Goal: Information Seeking & Learning: Learn about a topic

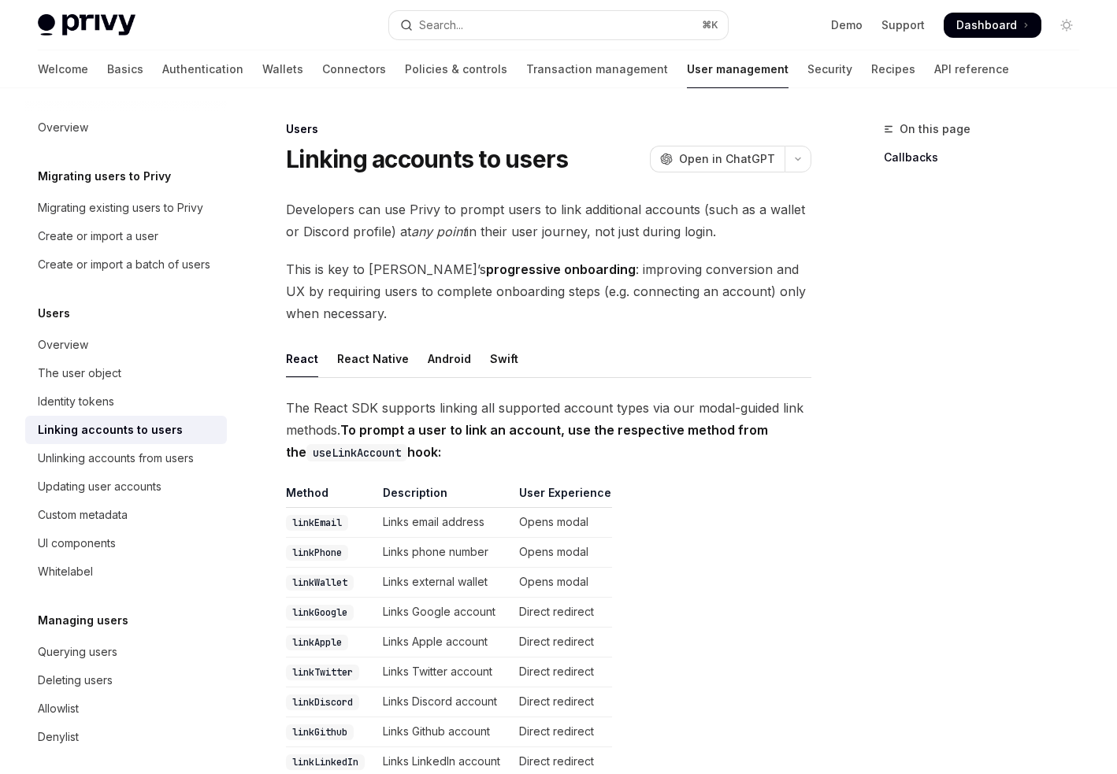
scroll to position [1835, 0]
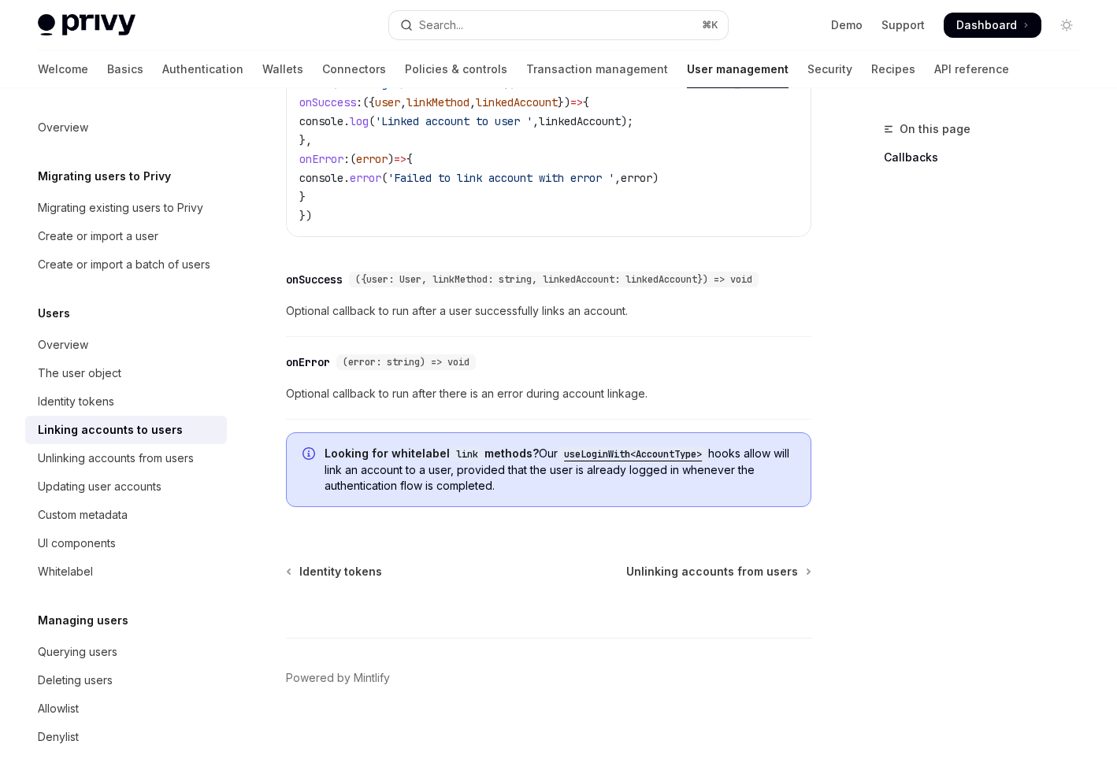
click at [432, 332] on div "​ onSuccess ({user: User, linkMethod: string, linkedAccount: linkedAccount}) =>…" at bounding box center [548, 299] width 525 height 75
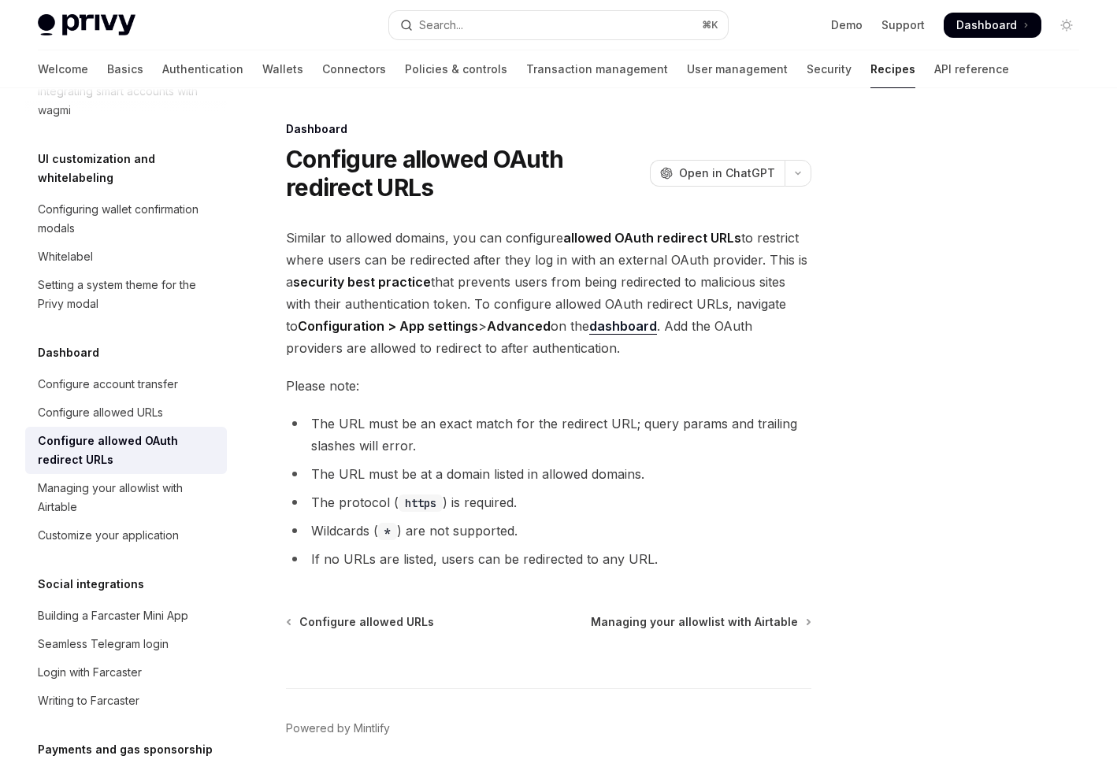
scroll to position [50, 0]
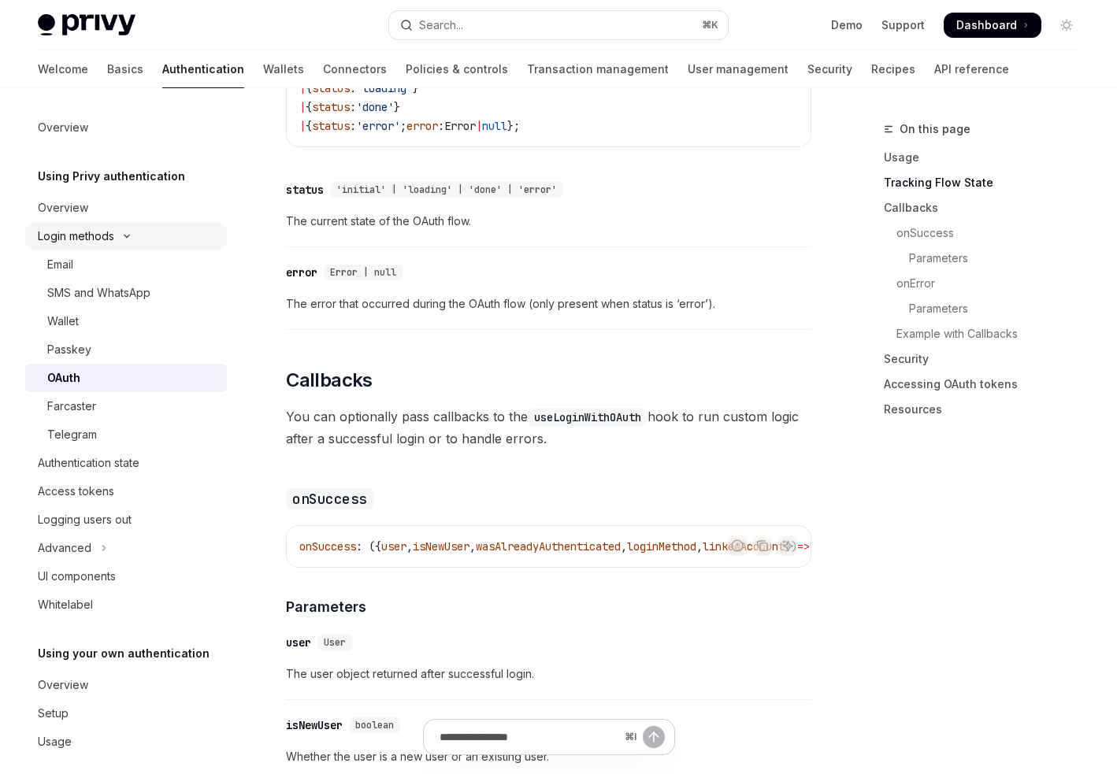
scroll to position [13, 0]
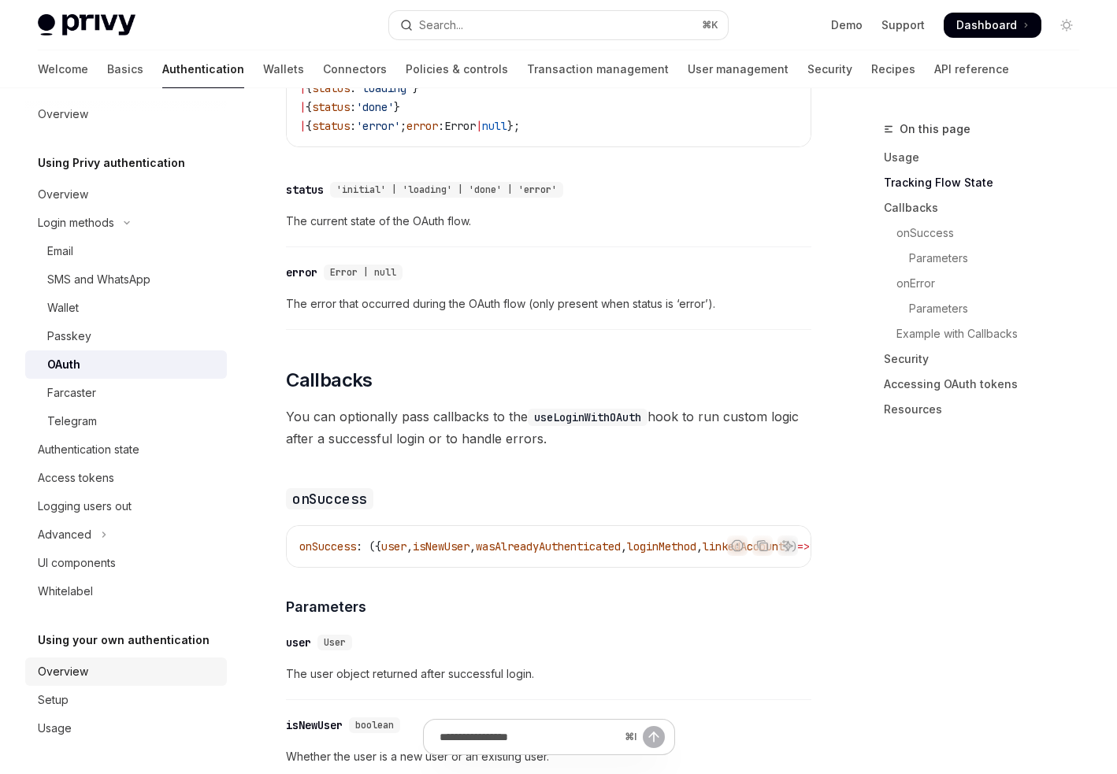
click at [87, 671] on div "Overview" at bounding box center [128, 671] width 180 height 19
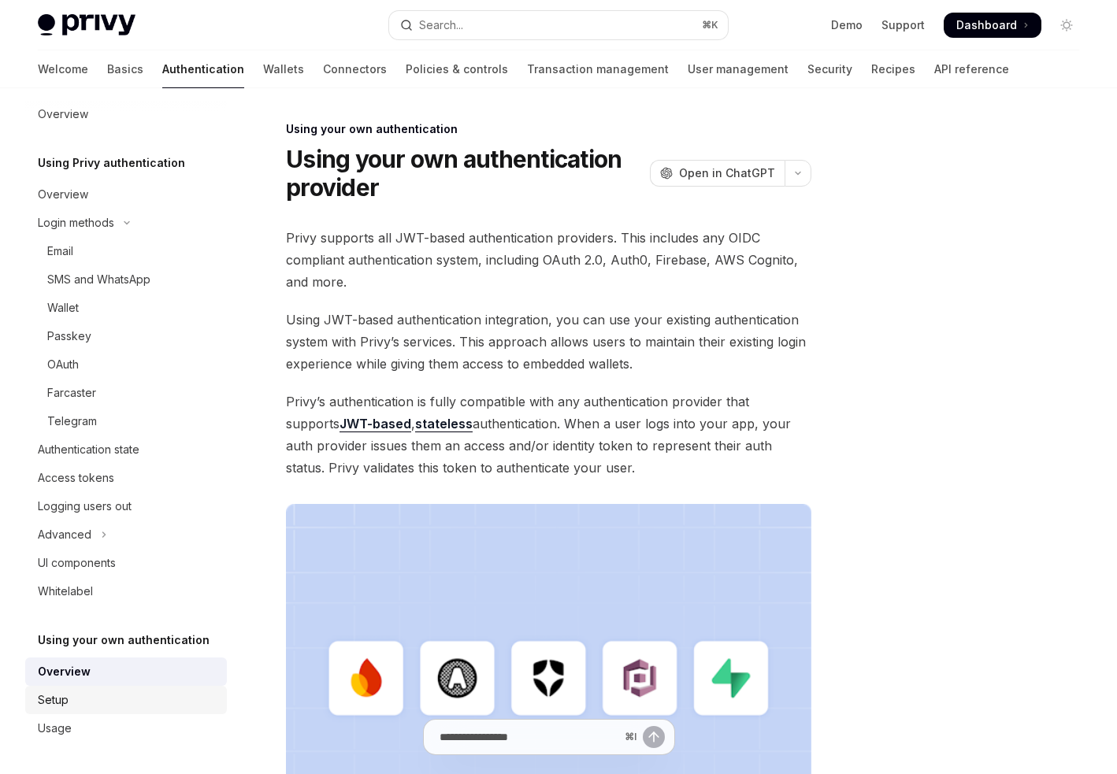
click at [85, 701] on div "Setup" at bounding box center [128, 700] width 180 height 19
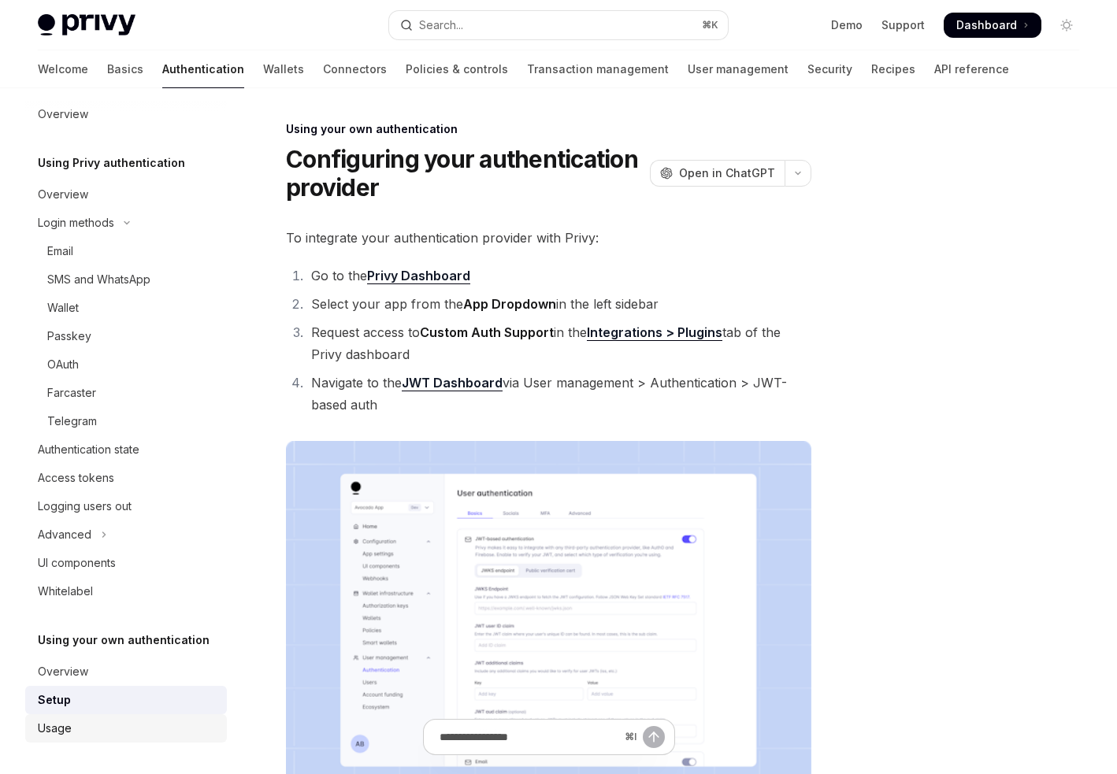
click at [85, 718] on link "Usage" at bounding box center [126, 728] width 202 height 28
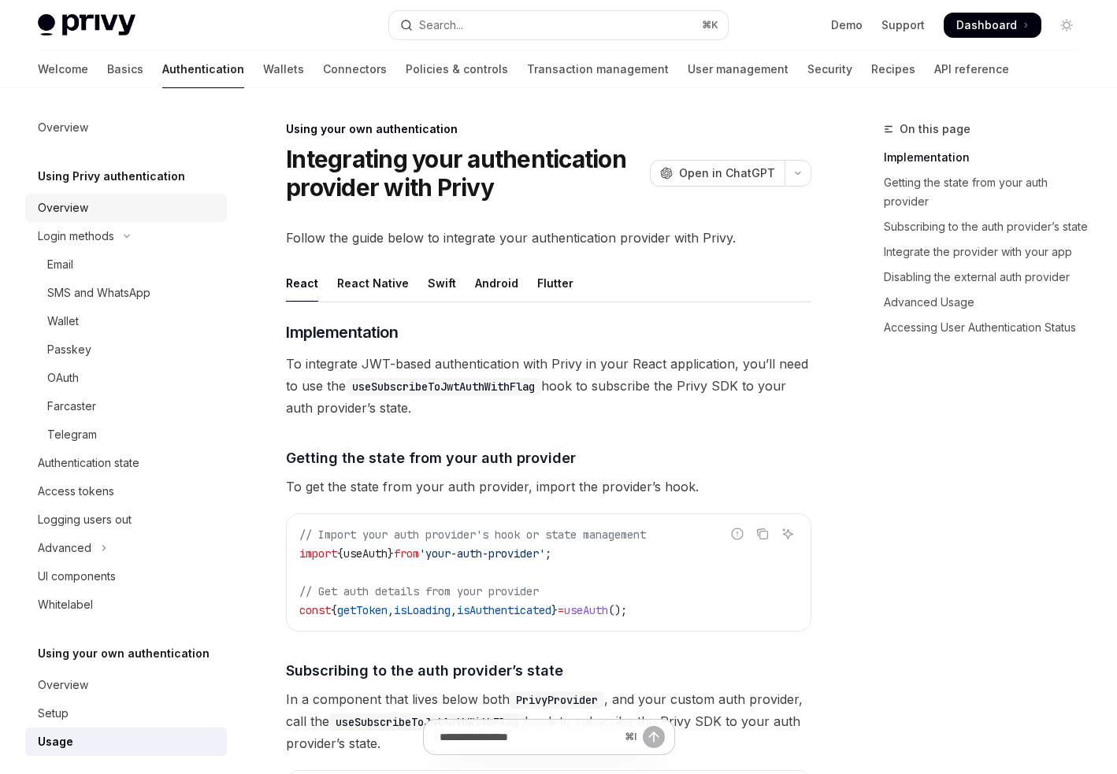
click at [76, 206] on div "Overview" at bounding box center [63, 208] width 50 height 19
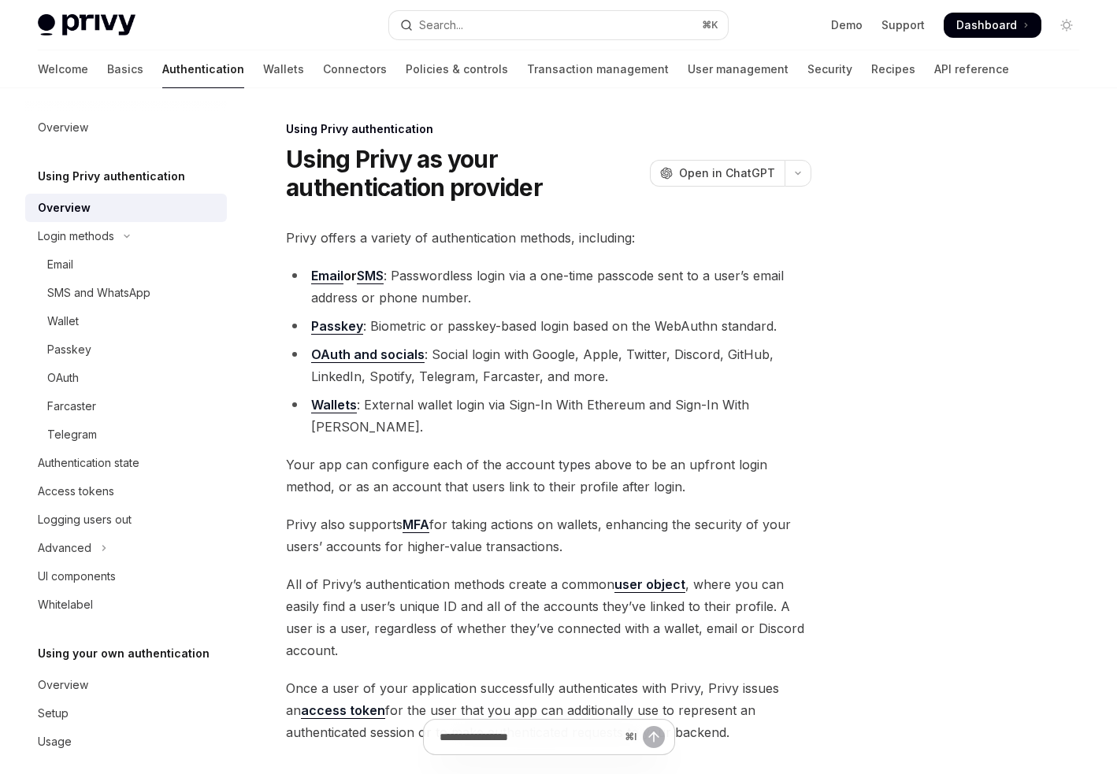
click at [370, 356] on link "OAuth and socials" at bounding box center [367, 355] width 113 height 17
type textarea "*"
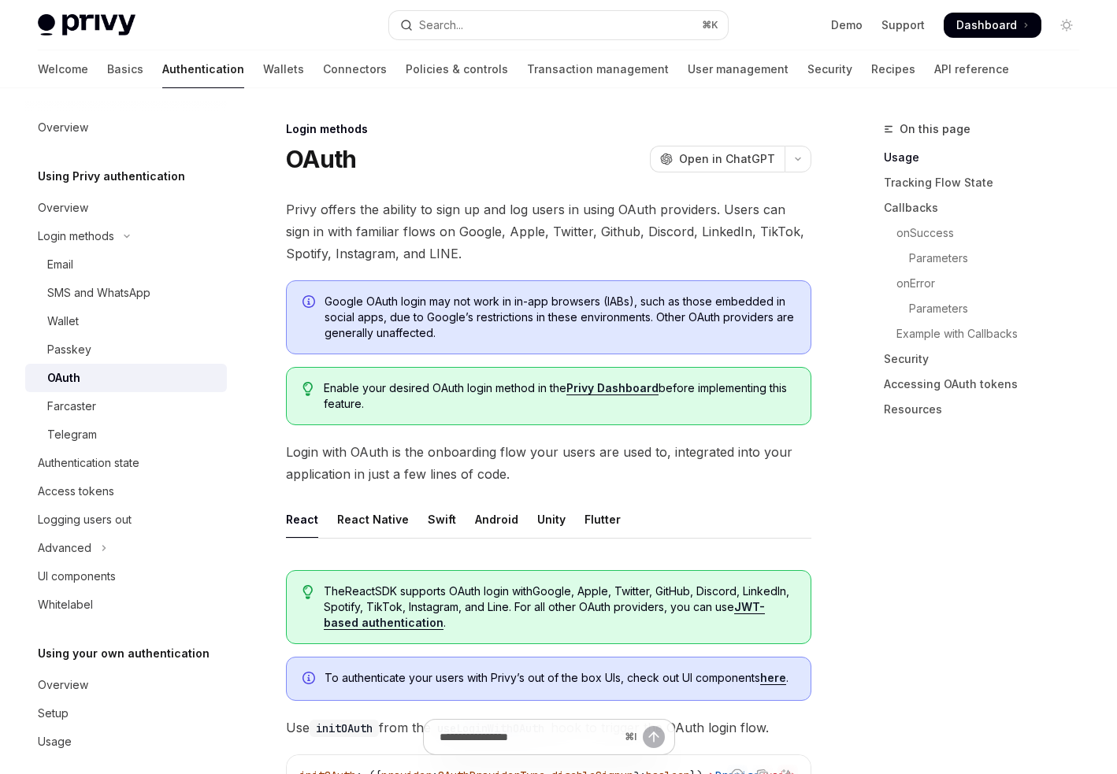
click at [596, 386] on link "Privy Dashboard" at bounding box center [612, 388] width 92 height 14
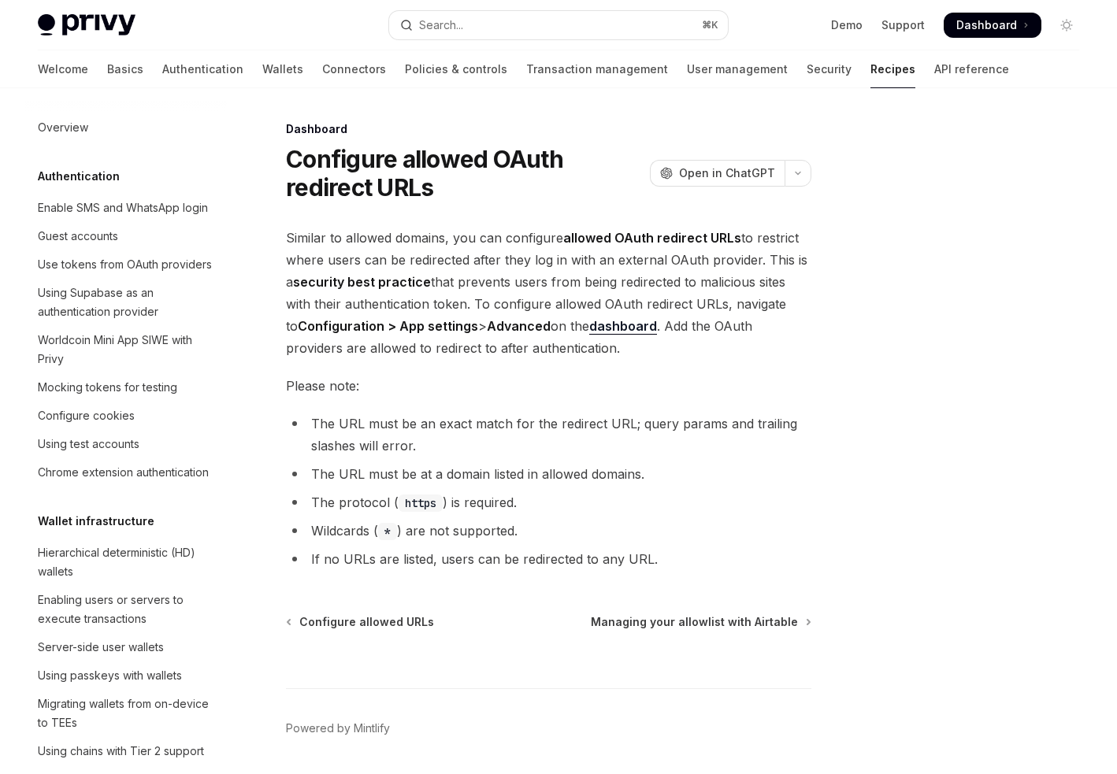
scroll to position [764, 0]
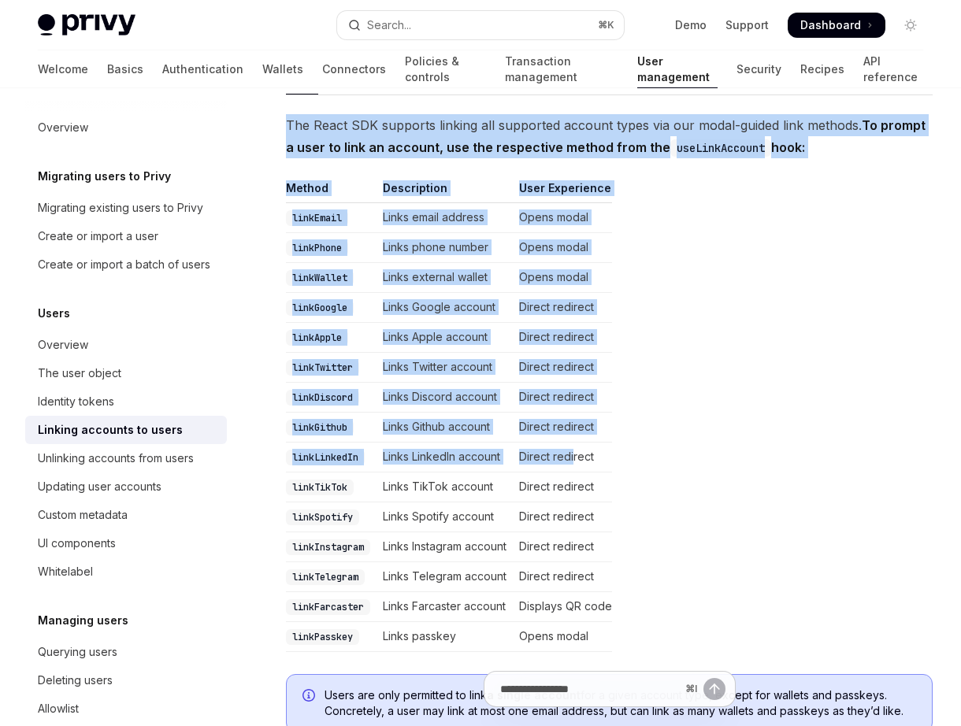
scroll to position [266, 0]
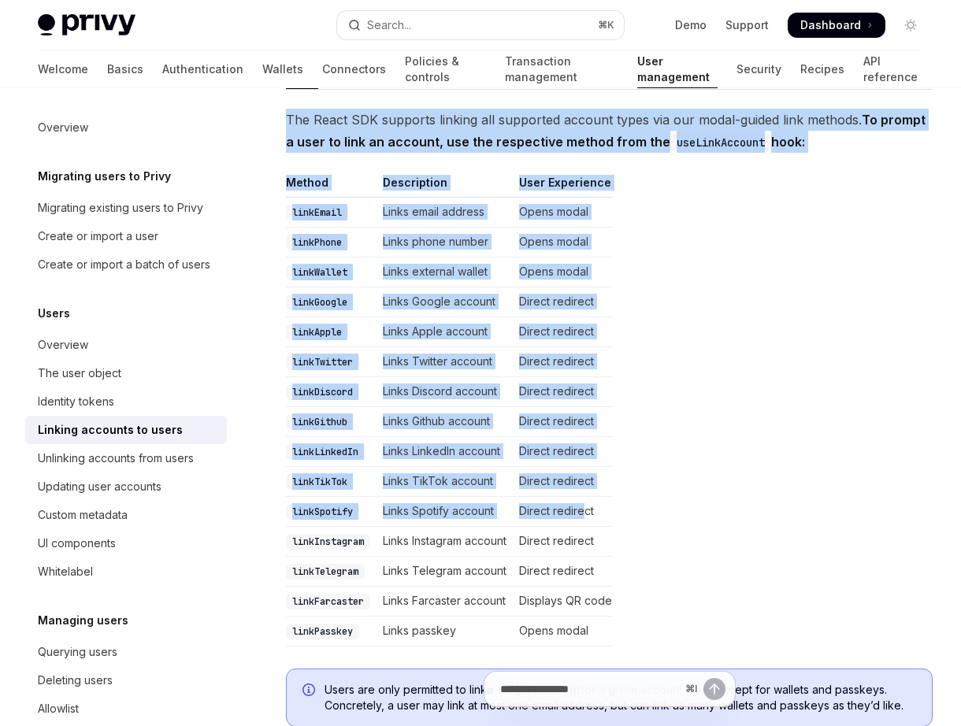
drag, startPoint x: 280, startPoint y: 150, endPoint x: 588, endPoint y: 509, distance: 472.7
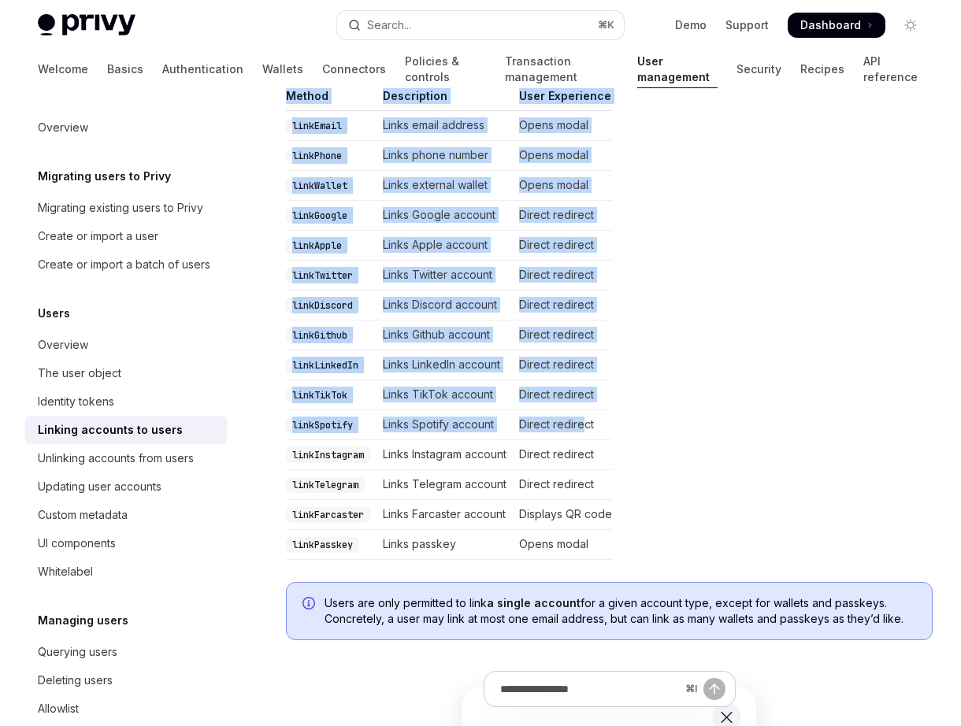
scroll to position [361, 0]
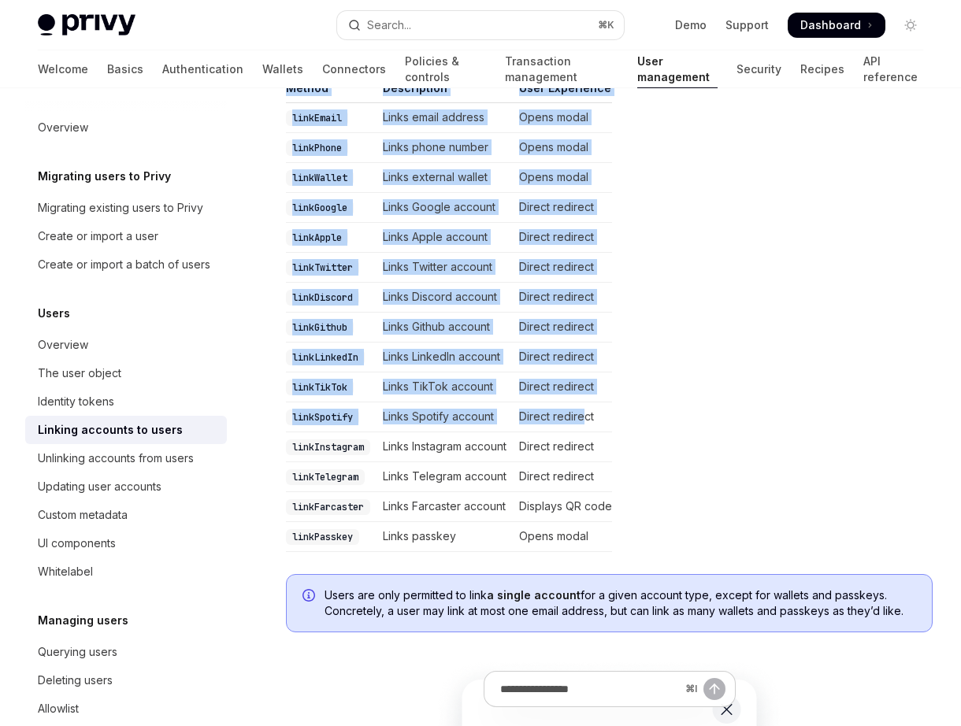
click at [584, 621] on div "Users are only permitted to link a single account for a given account type, exc…" at bounding box center [609, 603] width 647 height 58
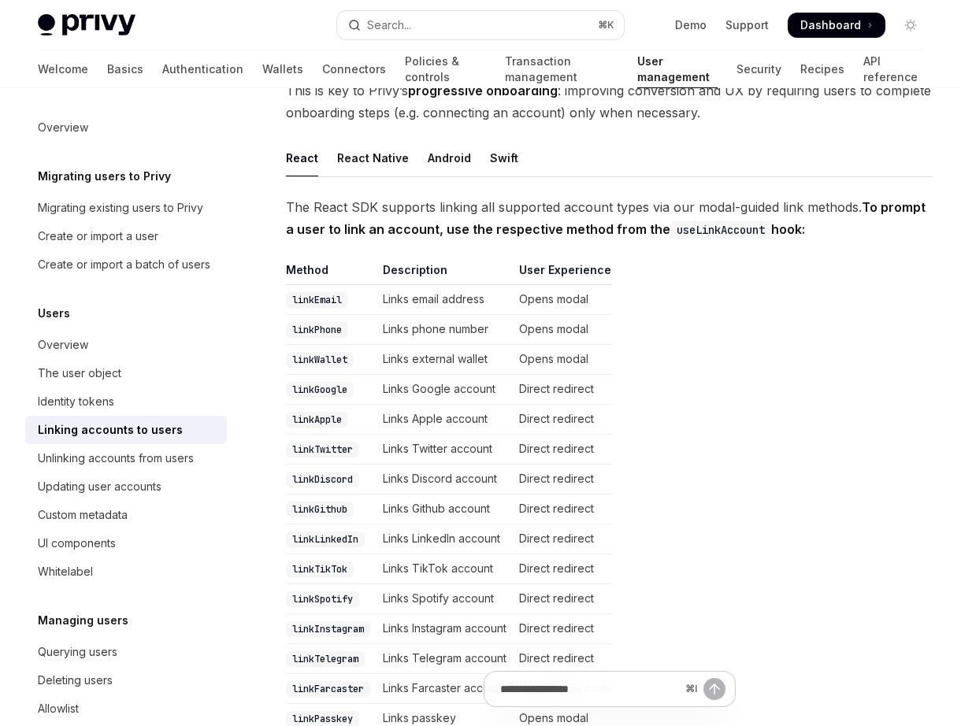
scroll to position [0, 0]
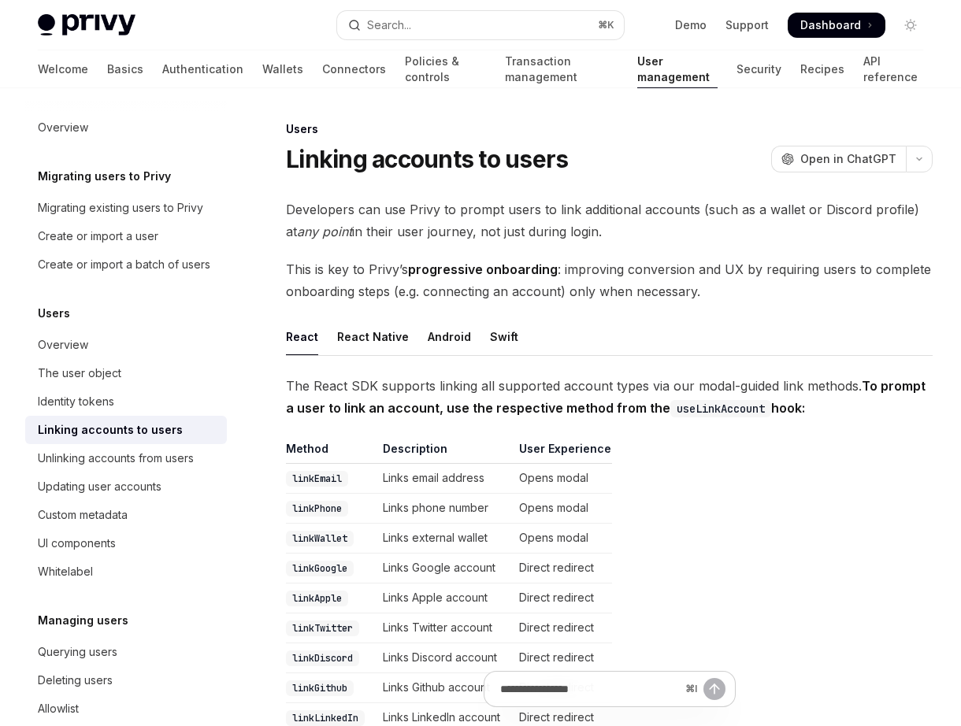
drag, startPoint x: 601, startPoint y: 624, endPoint x: 482, endPoint y: 204, distance: 436.4
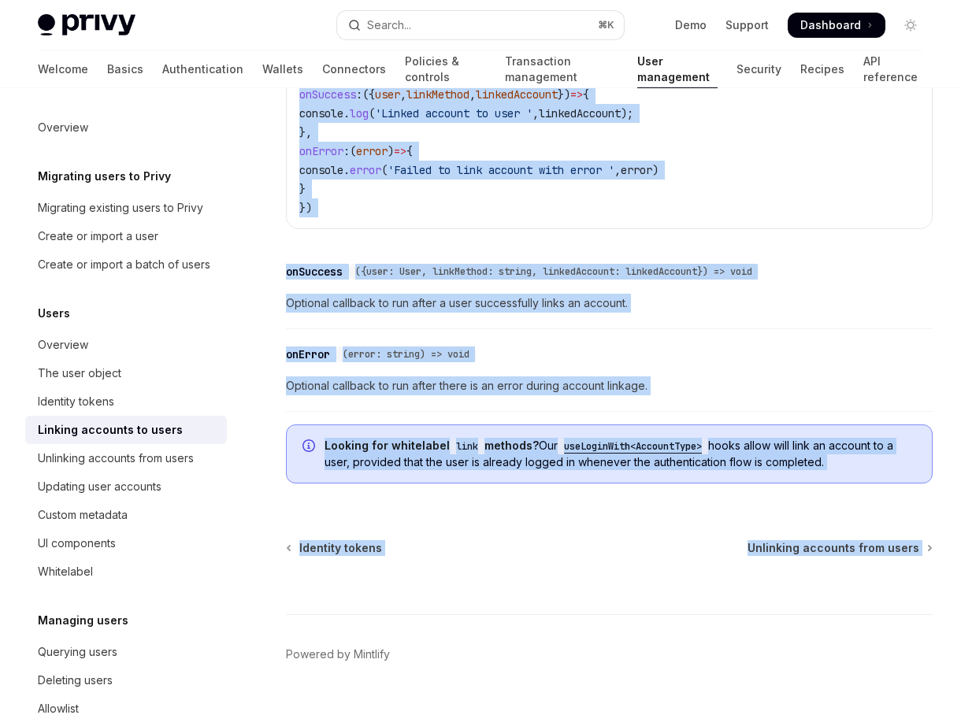
scroll to position [1759, 0]
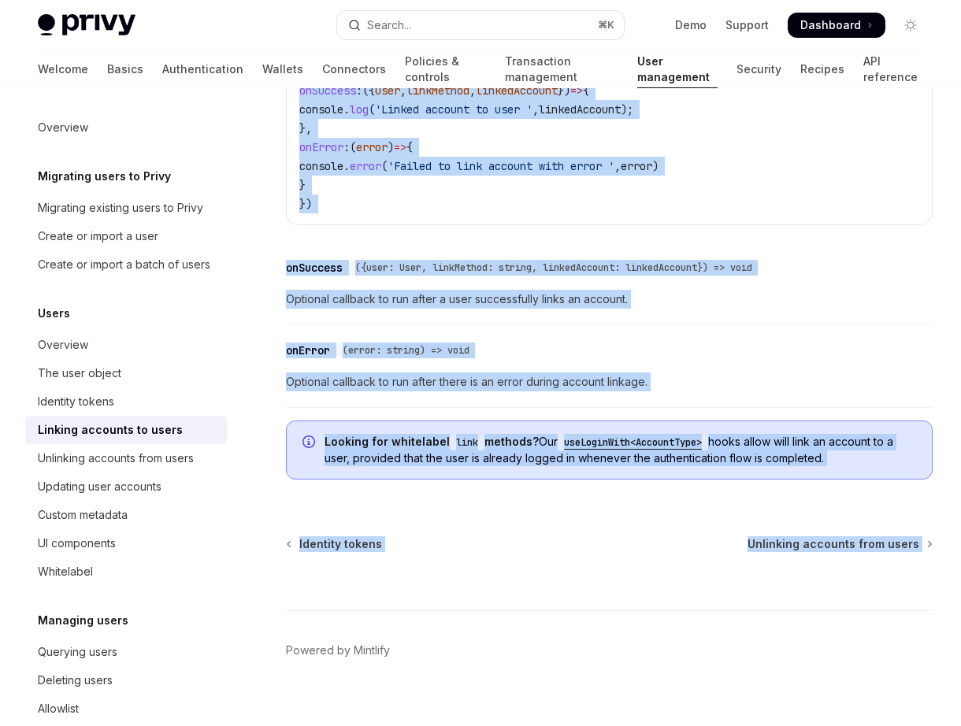
drag, startPoint x: 288, startPoint y: 157, endPoint x: 810, endPoint y: 482, distance: 615.3
copy div "Linking accounts to users OpenAI Open in ChatGPT OpenAI Open in ChatGPT Develop…"
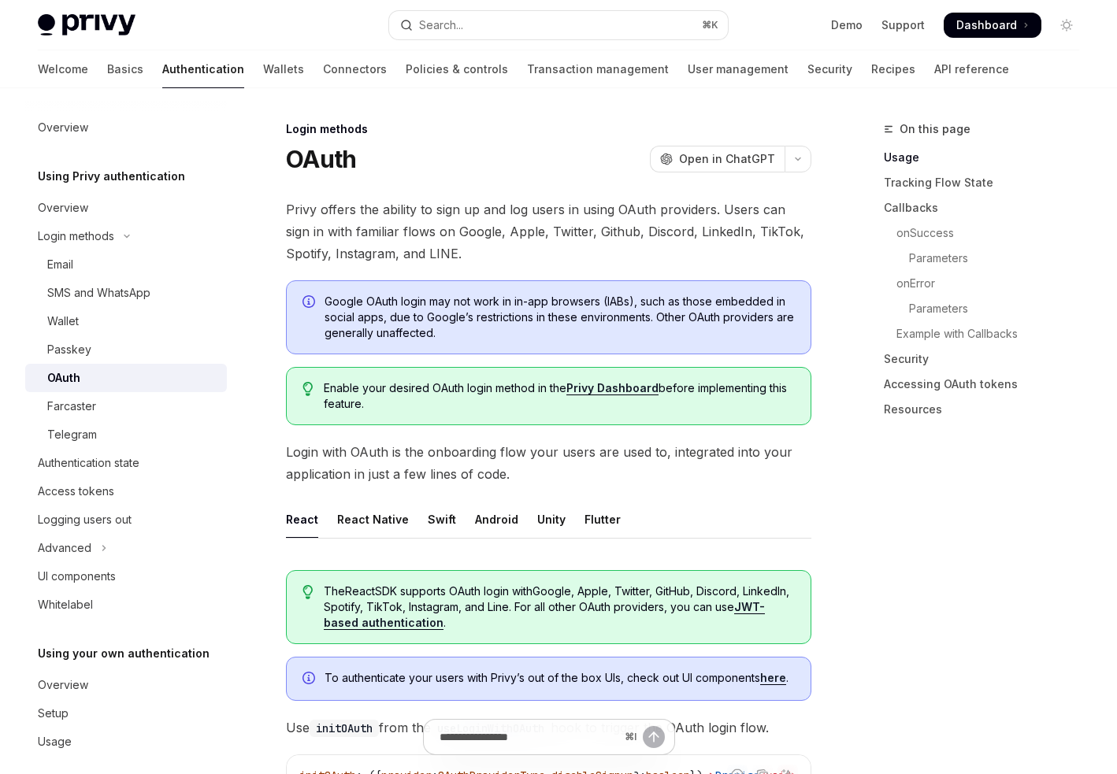
click at [985, 28] on span "Dashboard" at bounding box center [986, 25] width 61 height 16
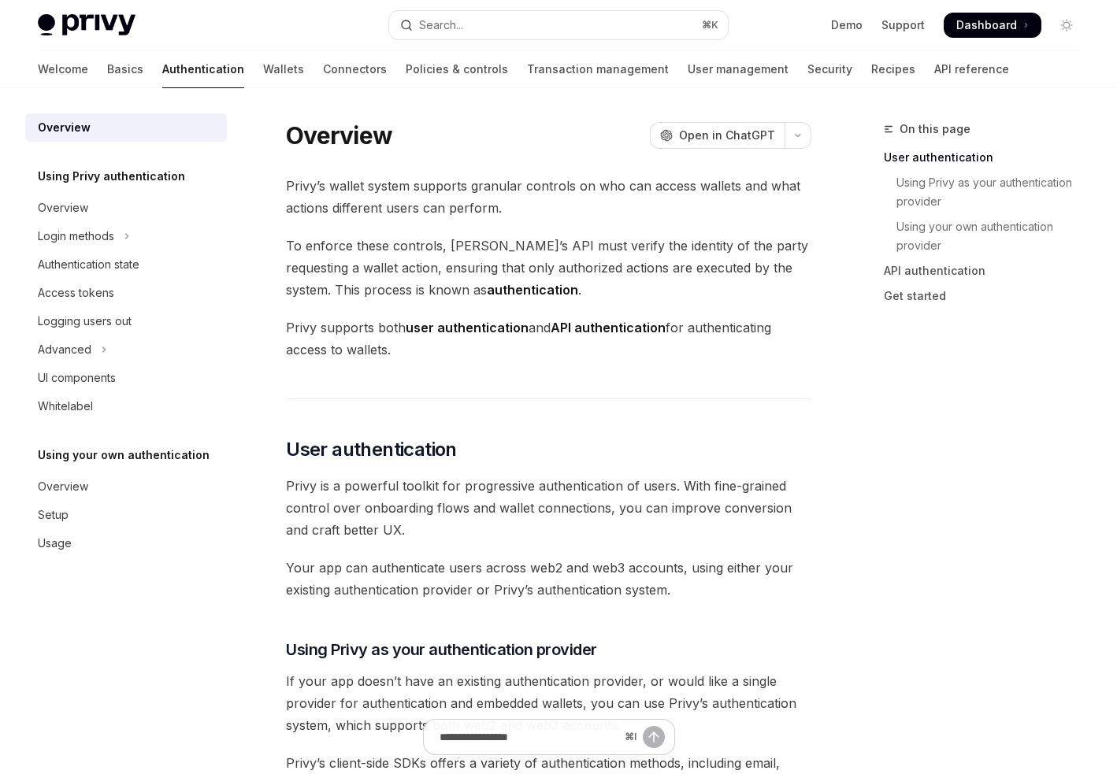
type textarea "*"
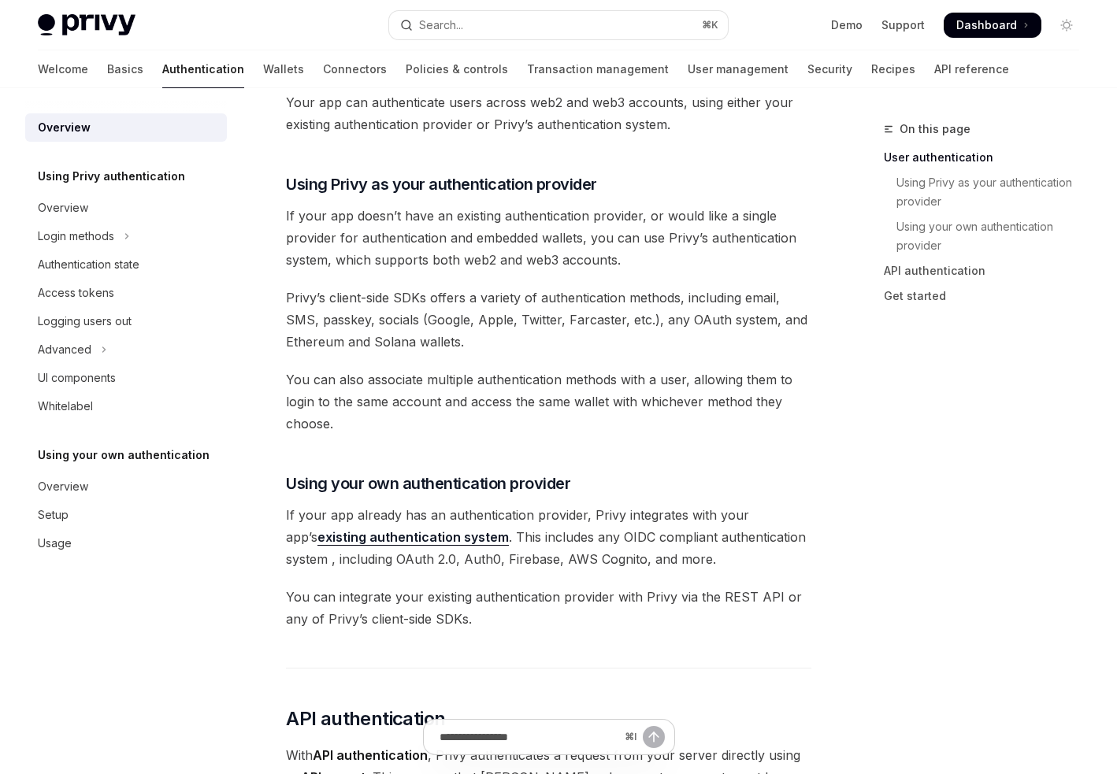
scroll to position [515, 0]
